Goal: Check status: Check status

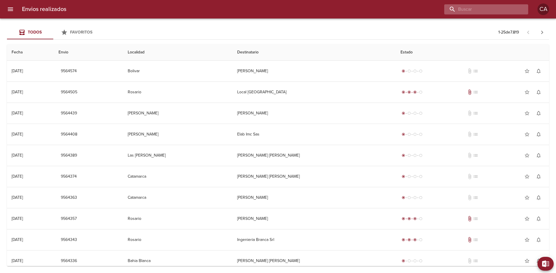
click at [485, 12] on input "buscar" at bounding box center [481, 9] width 74 height 10
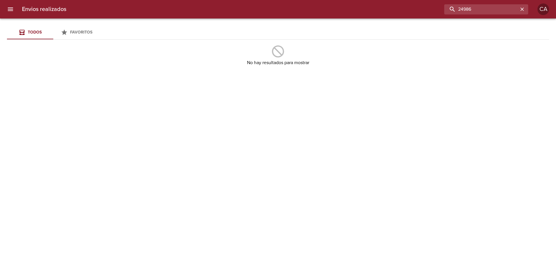
drag, startPoint x: 483, startPoint y: 7, endPoint x: 380, endPoint y: 6, distance: 103.6
click at [380, 6] on div "24986" at bounding box center [299, 9] width 457 height 10
paste input "[PERSON_NAME] [PERSON_NAME] (592258)"
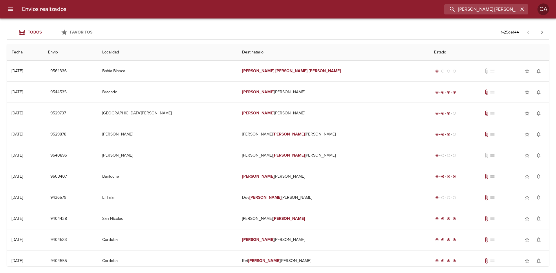
type input "[PERSON_NAME] [PERSON_NAME]"
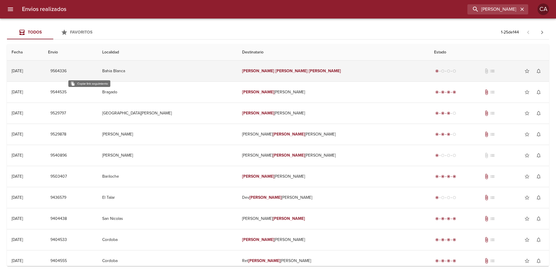
click at [67, 71] on span "9564336" at bounding box center [58, 71] width 16 height 7
click at [164, 72] on td "Bahia Blanca" at bounding box center [168, 71] width 140 height 21
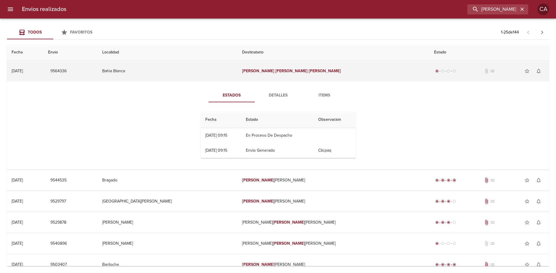
click at [67, 70] on span "9564336" at bounding box center [58, 71] width 16 height 7
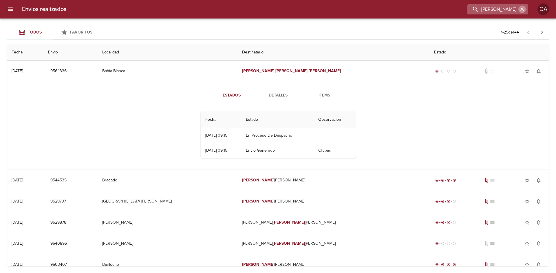
click at [522, 10] on icon "button" at bounding box center [521, 9] width 3 height 3
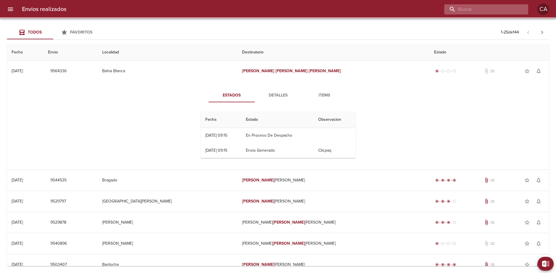
click at [491, 8] on input "buscar" at bounding box center [481, 9] width 74 height 10
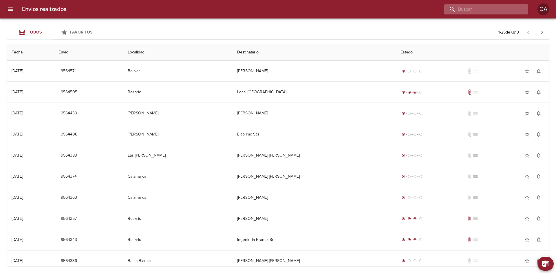
type input "u"
type input "[PERSON_NAME]"
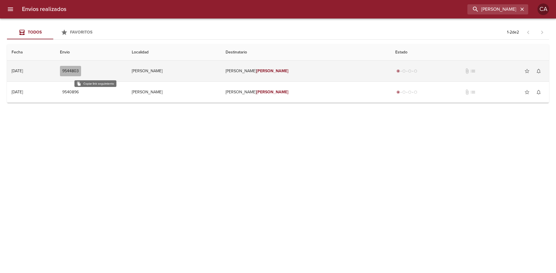
click at [79, 71] on span "9544803" at bounding box center [70, 71] width 16 height 7
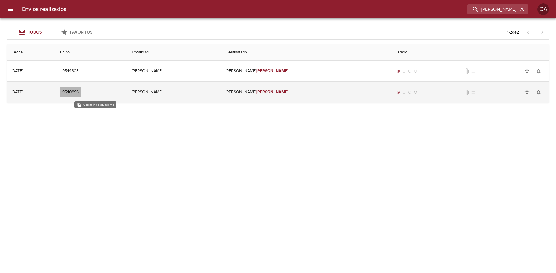
click at [79, 92] on span "9540896" at bounding box center [70, 92] width 16 height 7
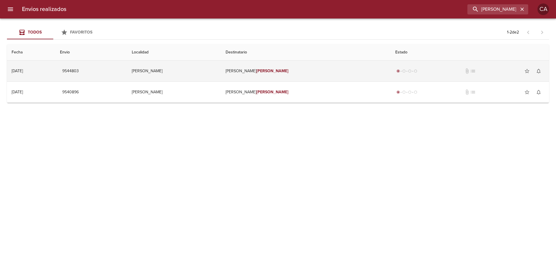
click at [23, 71] on div "[DATE]" at bounding box center [17, 71] width 11 height 5
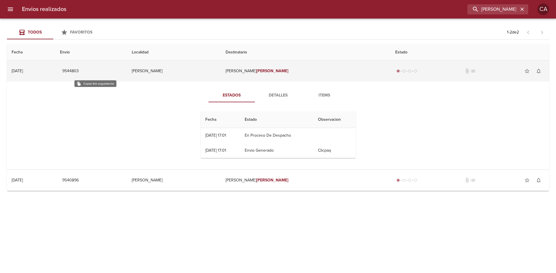
click at [79, 68] on span "9544803" at bounding box center [70, 71] width 16 height 7
